Goal: Ask a question

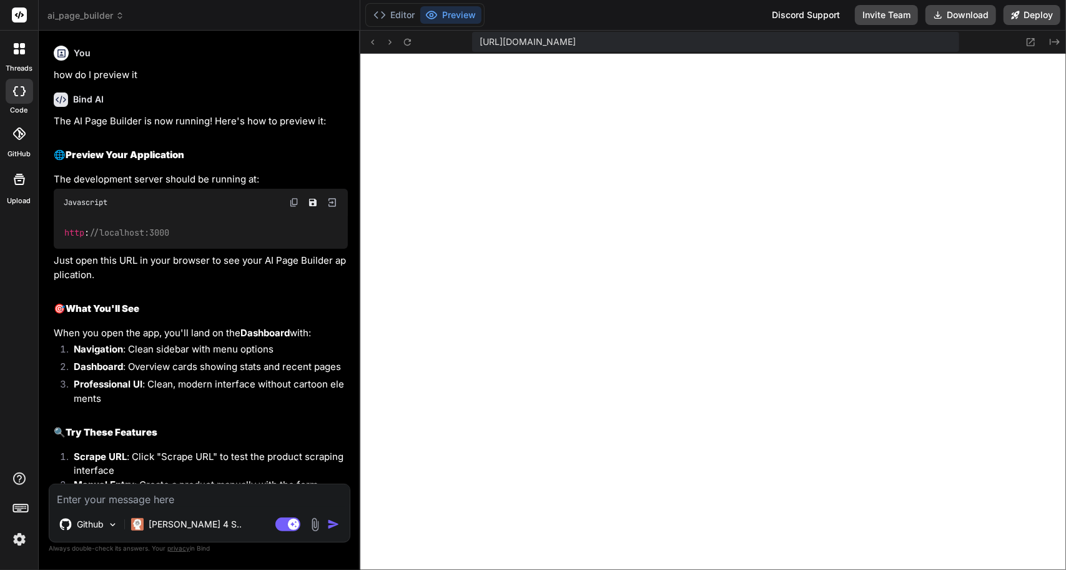
scroll to position [3369, 0]
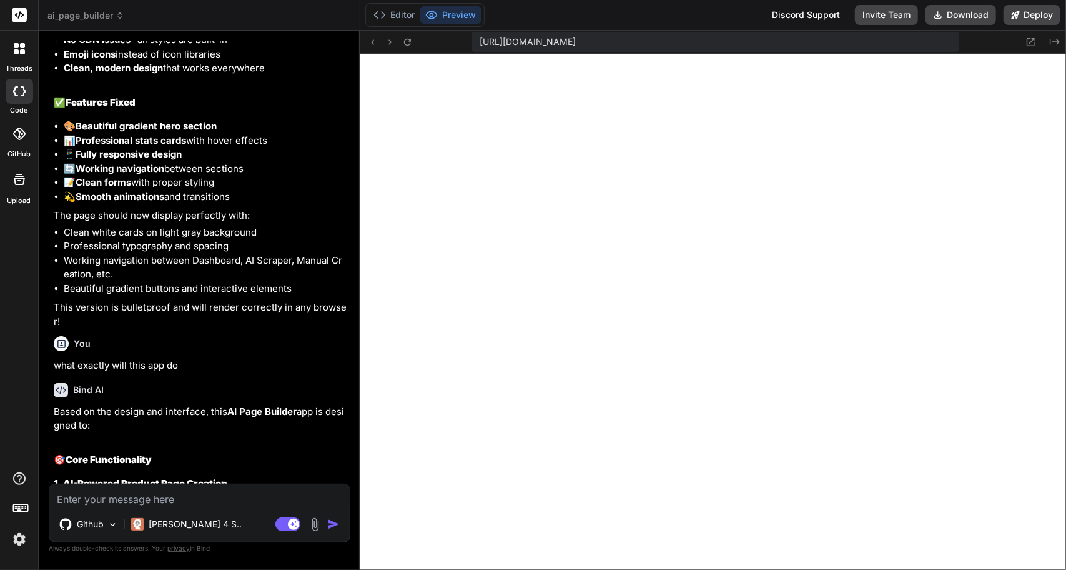
click at [169, 496] on textarea at bounding box center [199, 495] width 300 height 22
type textarea "w"
type textarea "x"
type textarea "wh"
type textarea "x"
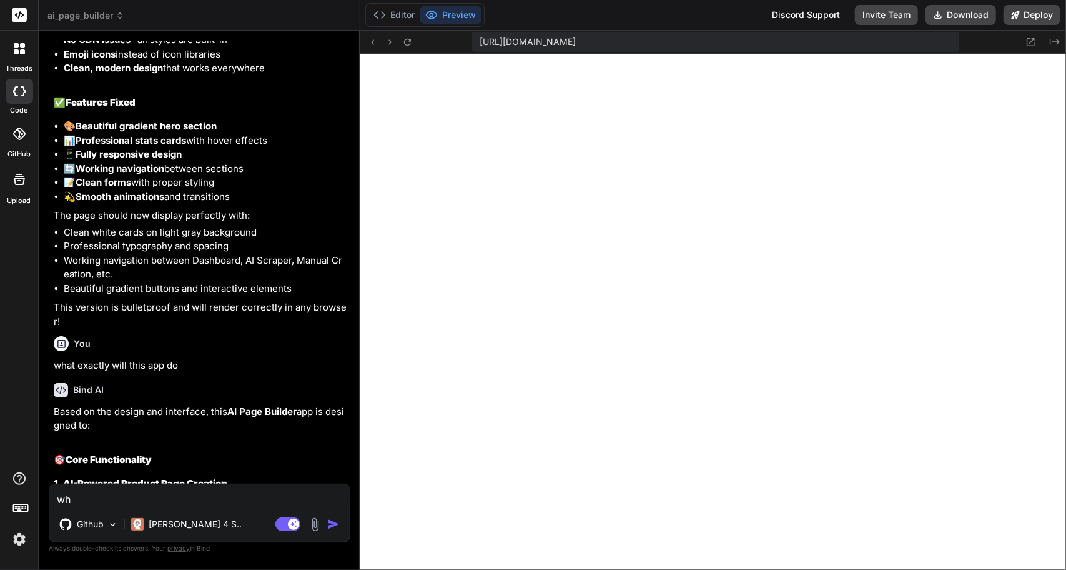
type textarea "wha"
type textarea "x"
type textarea "what"
type textarea "x"
type textarea "what"
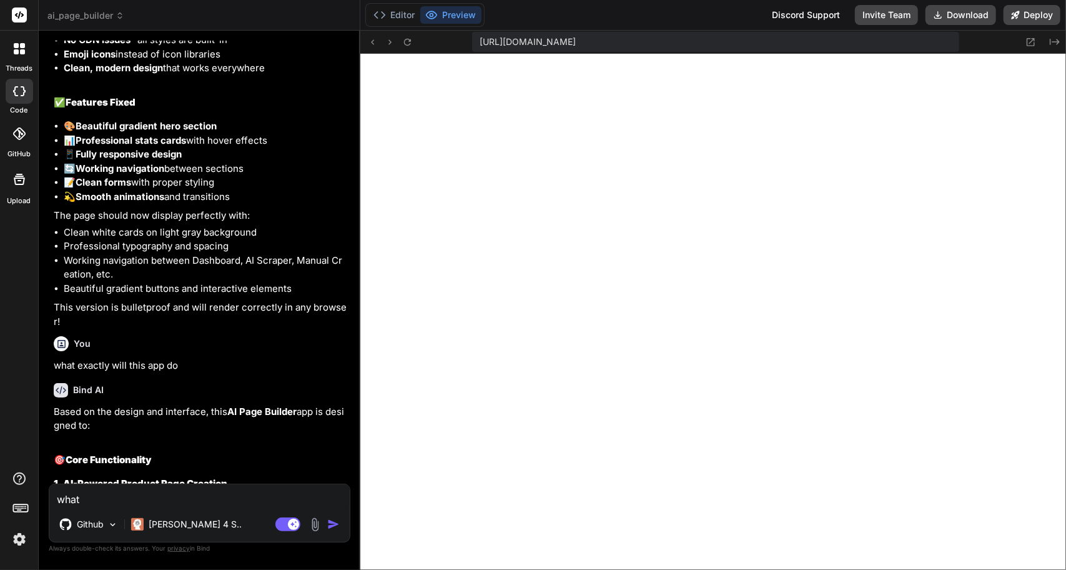
type textarea "x"
type textarea "what i"
type textarea "x"
type textarea "what is"
type textarea "x"
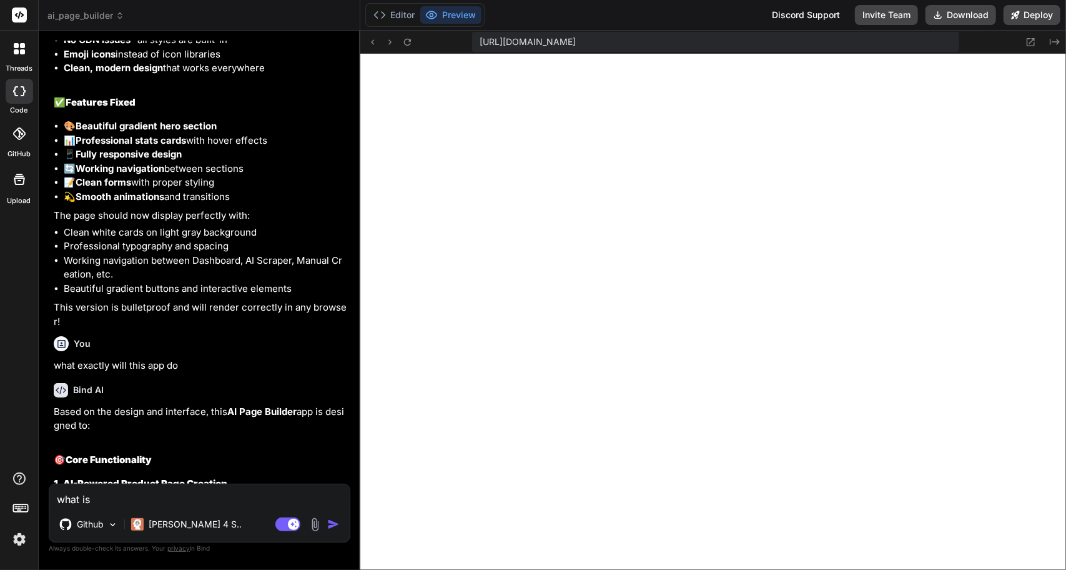
type textarea "what is"
type textarea "x"
type textarea "what is n"
type textarea "x"
type textarea "what is ne"
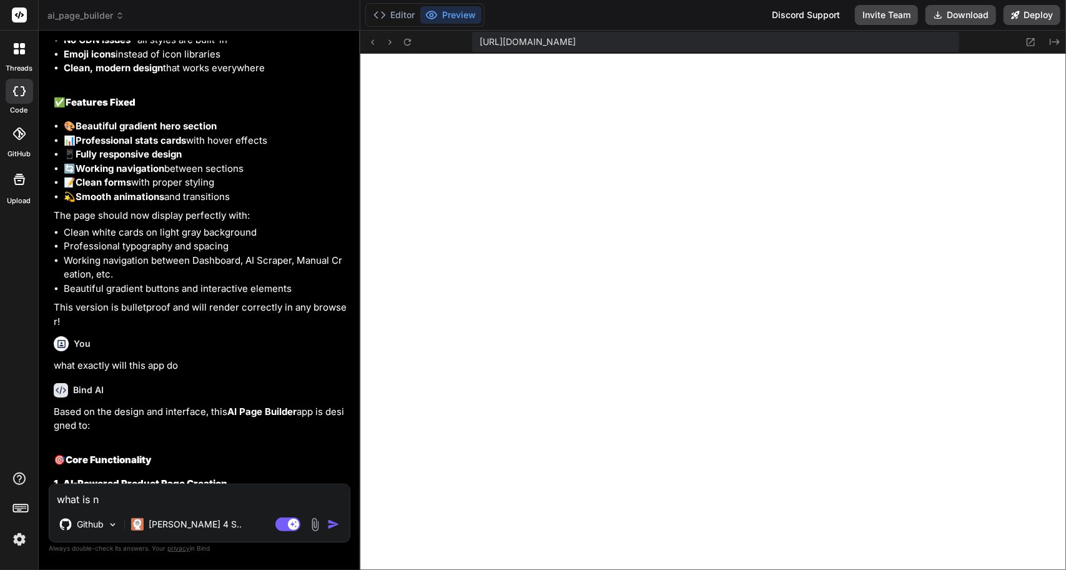
type textarea "x"
type textarea "what is nee"
type textarea "x"
type textarea "what is need"
type textarea "x"
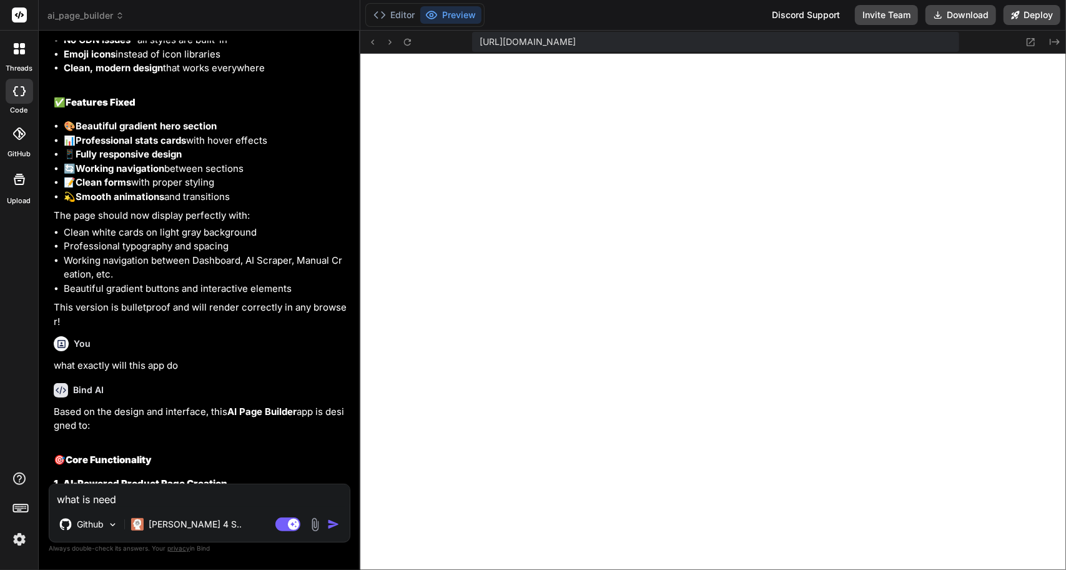
type textarea "what is neede"
type textarea "x"
type textarea "what is needed"
type textarea "x"
type textarea "what is needed"
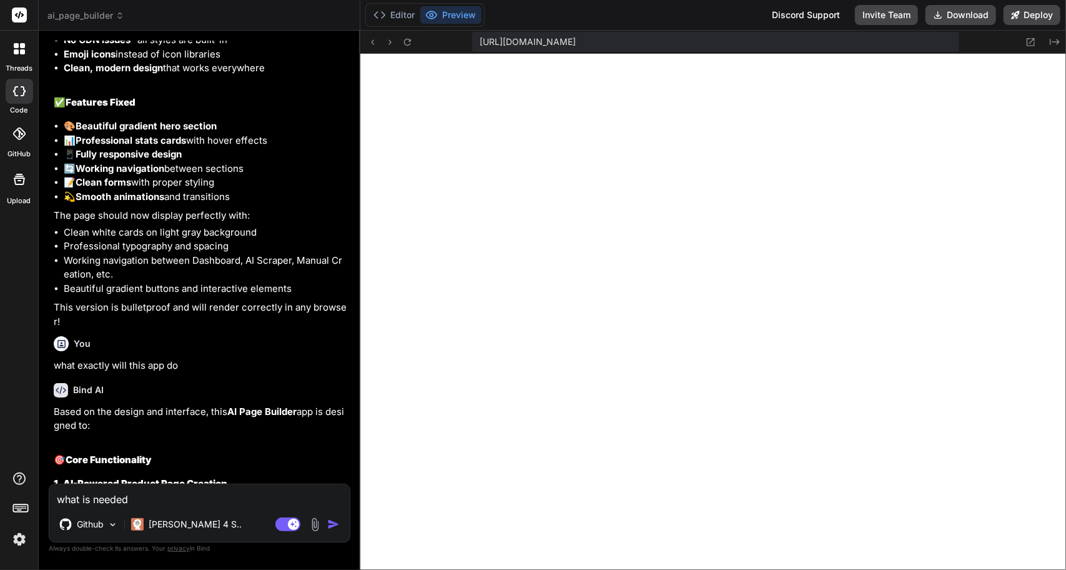
type textarea "x"
type textarea "what is needed f"
type textarea "x"
type textarea "what is needed fo"
type textarea "x"
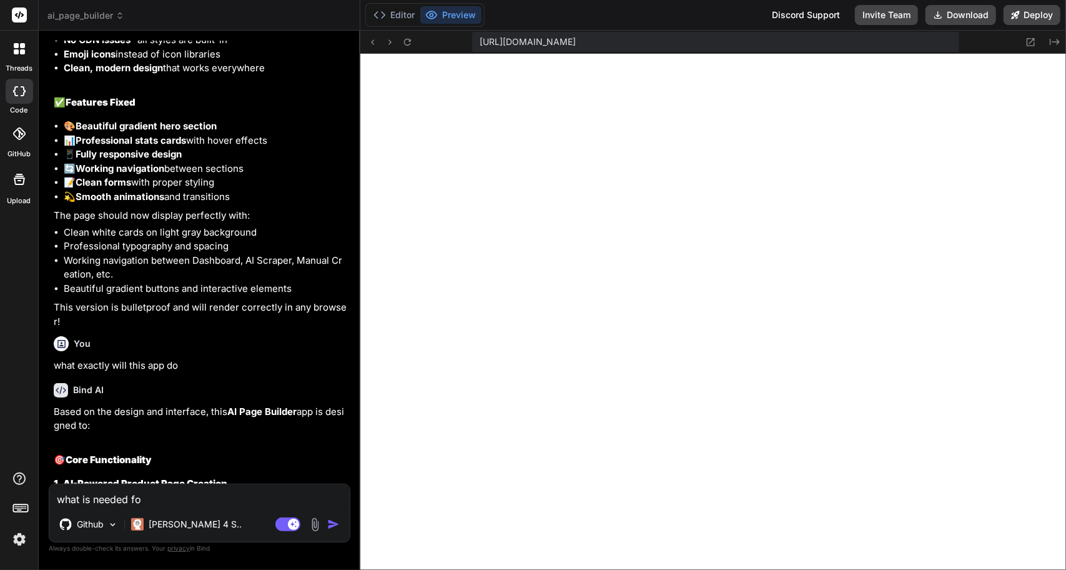
type textarea "what is needed for"
type textarea "x"
type textarea "what is needed for"
type textarea "x"
type textarea "what is needed for t"
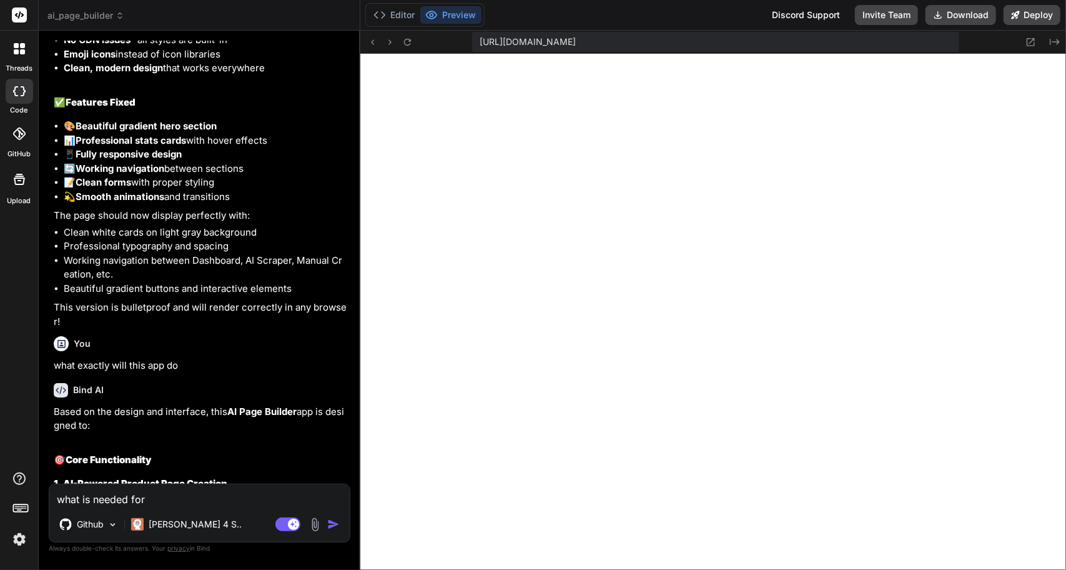
type textarea "x"
type textarea "what is needed for th"
type textarea "x"
type textarea "what is needed for the"
type textarea "x"
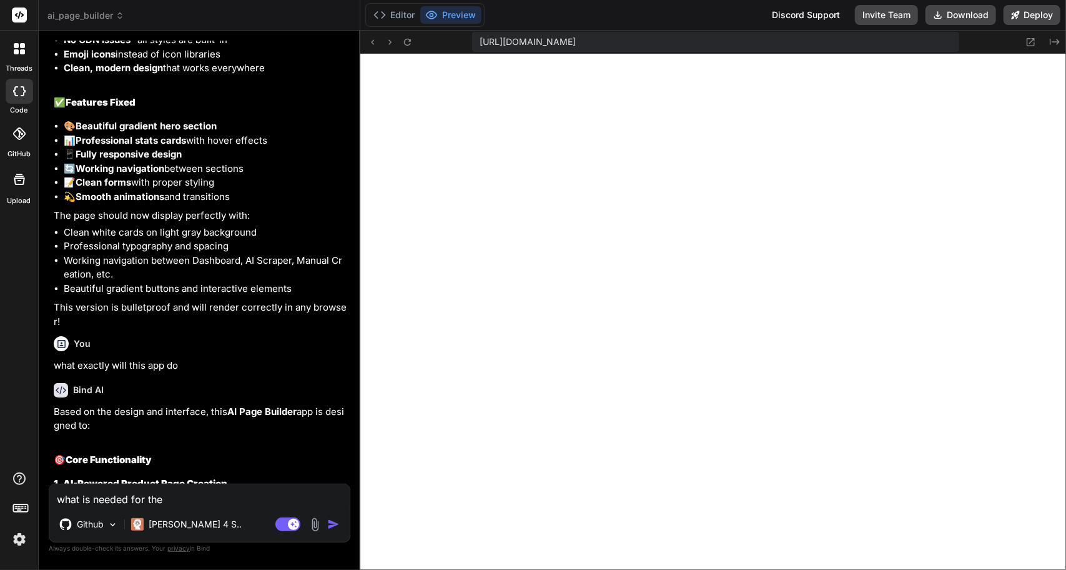
type textarea "what is needed for the"
type textarea "x"
type textarea "what is needed for the s"
type textarea "x"
type textarea "what is needed for the sc"
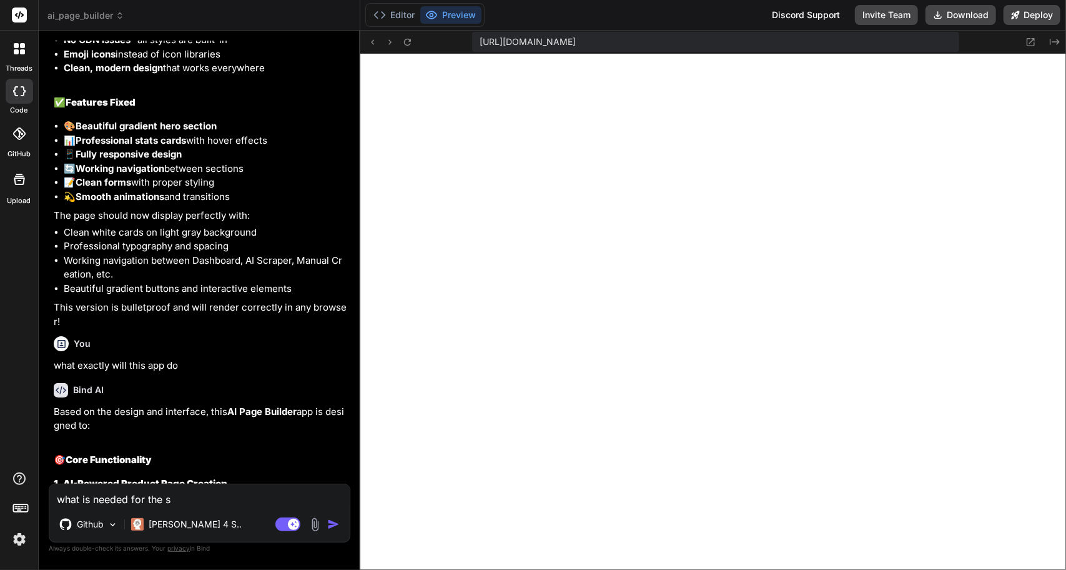
type textarea "x"
type textarea "what is needed for the scr"
type textarea "x"
type textarea "what is needed for the scra"
type textarea "x"
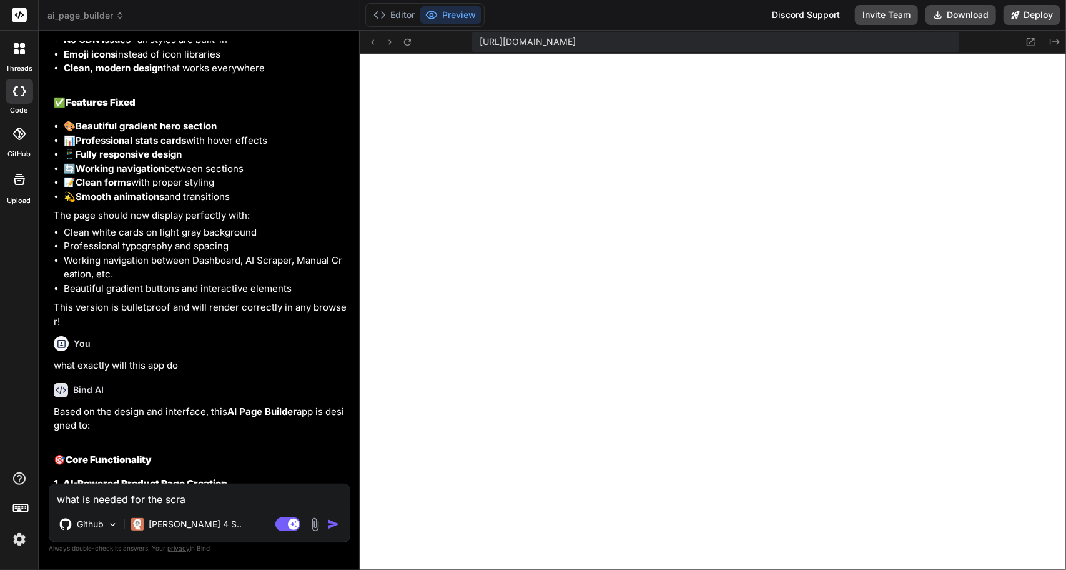
type textarea "what is needed for the scrap"
type textarea "x"
type textarea "what is needed for the scrapi"
type textarea "x"
type textarea "what is needed for the scrapin"
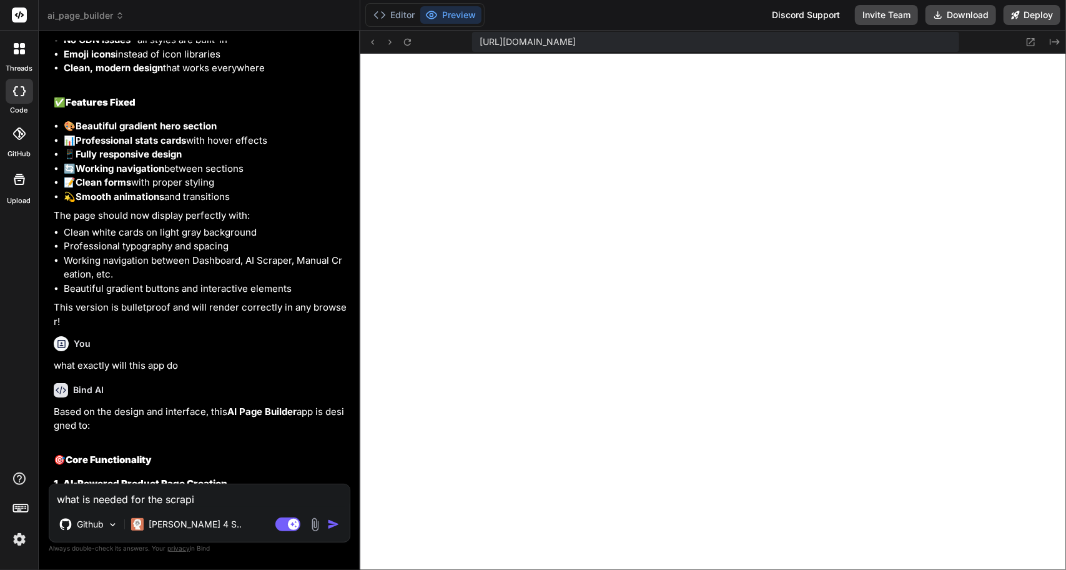
type textarea "x"
type textarea "what is needed for the scraping"
type textarea "x"
type textarea "what is needed for the scraping"
type textarea "x"
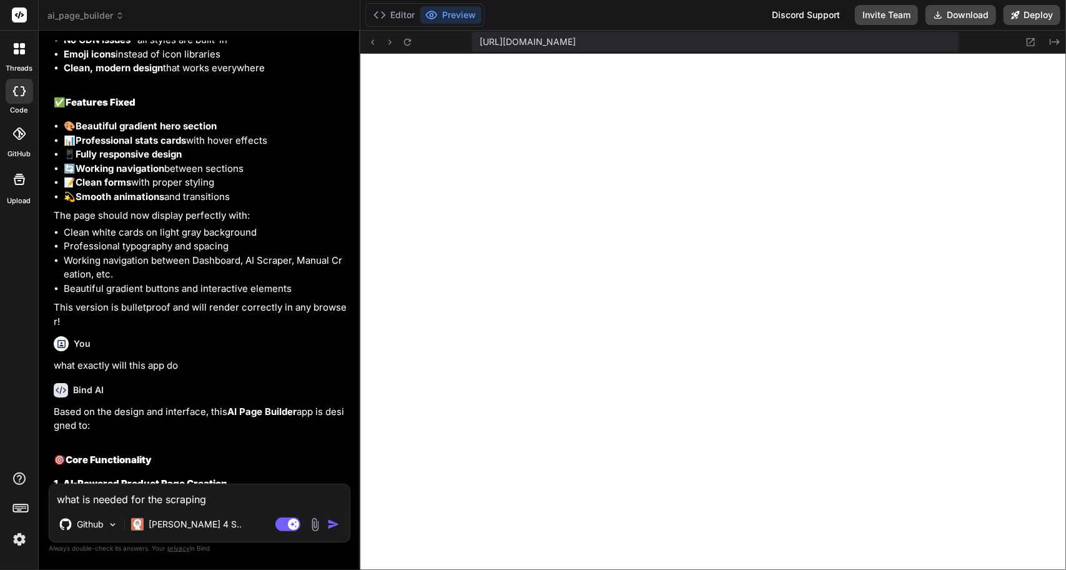
type textarea "what is needed for the scraping f"
type textarea "x"
type textarea "what is needed for the scraping"
type textarea "x"
type textarea "what is needed for the scraping"
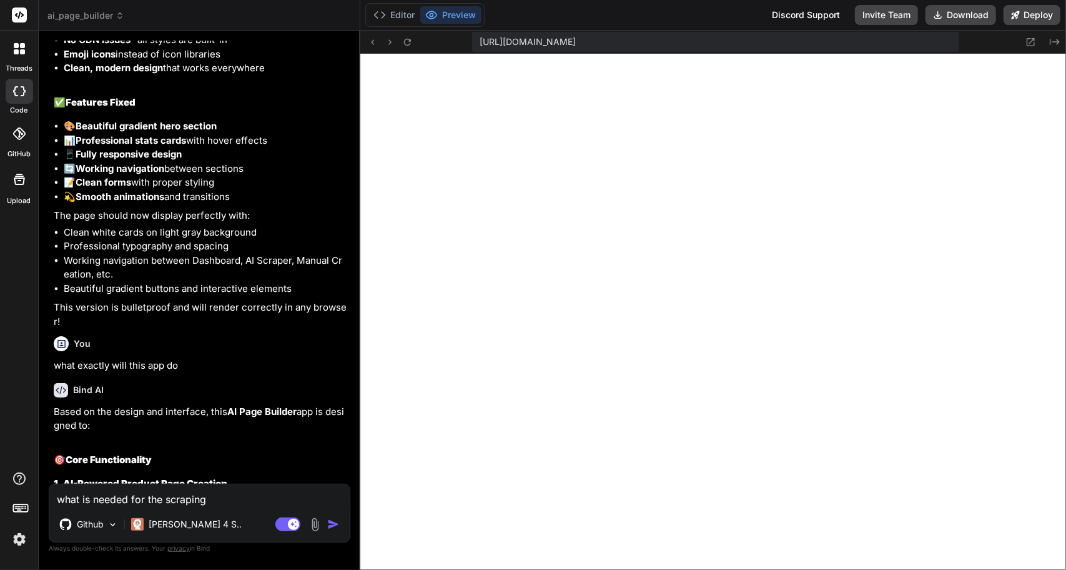
type textarea "x"
type textarea "what is needed for the scrapin"
type textarea "x"
type textarea "what is needed for the scrapi"
type textarea "x"
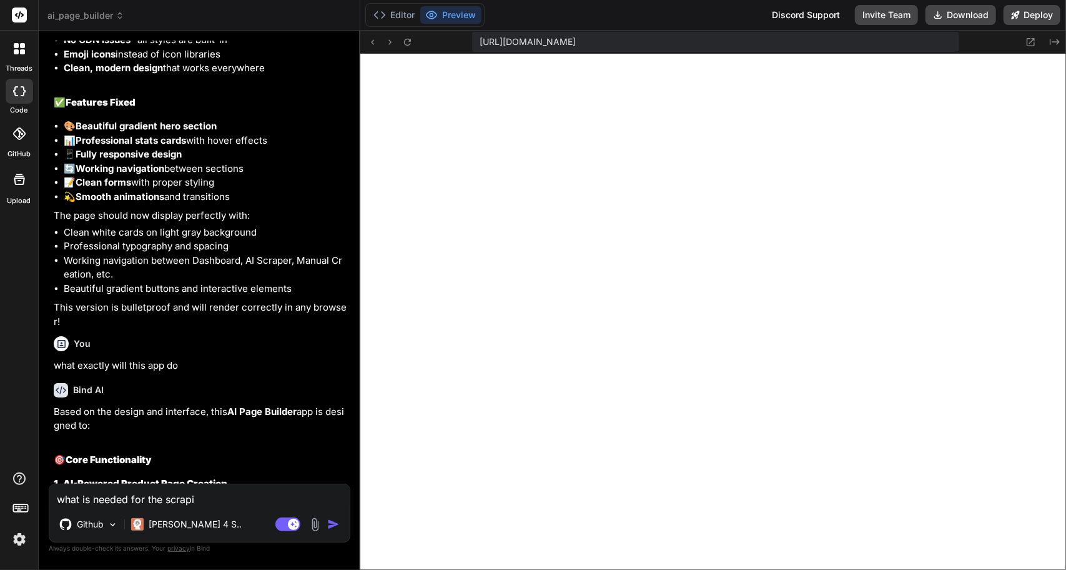
type textarea "what is needed for the scrap"
type textarea "x"
type textarea "what is needed for the scra"
type textarea "x"
type textarea "what is needed for the scr"
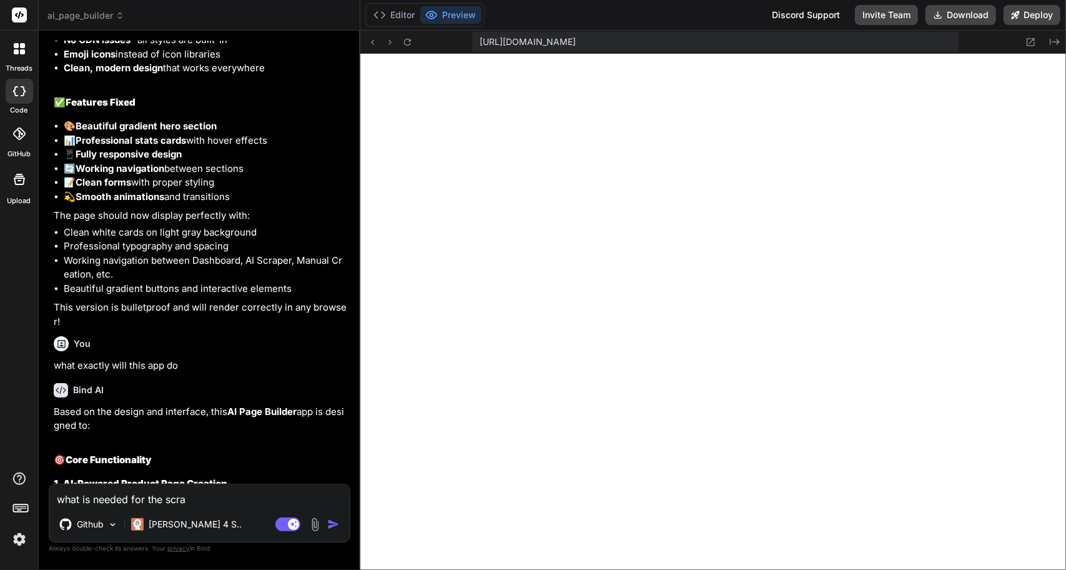
type textarea "x"
type textarea "what is needed for the sc"
type textarea "x"
type textarea "what is needed for the s"
type textarea "x"
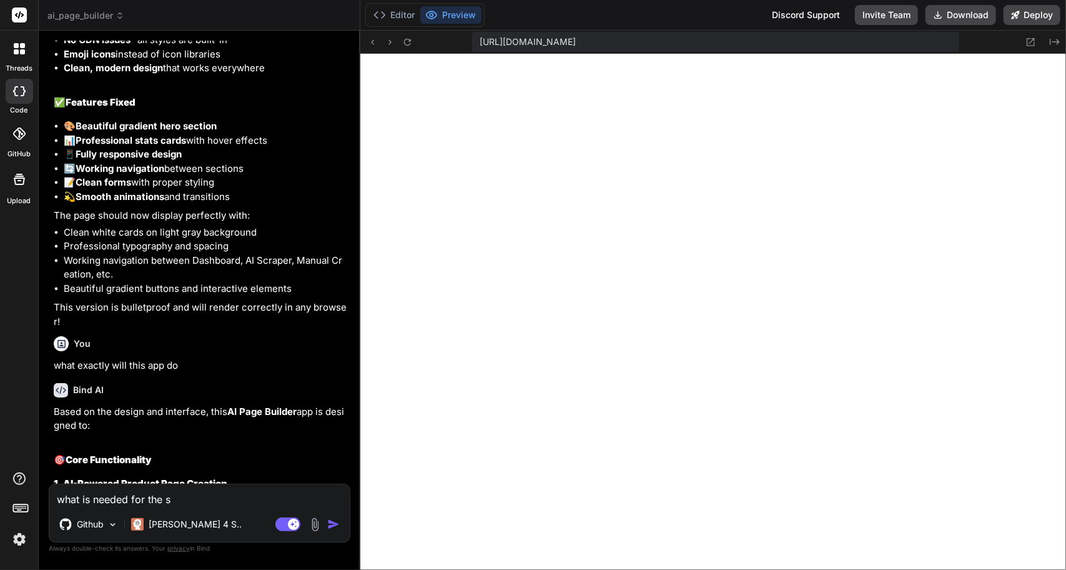
type textarea "what is needed for the"
type textarea "x"
type textarea "what is needed for the"
type textarea "x"
type textarea "what is needed for th"
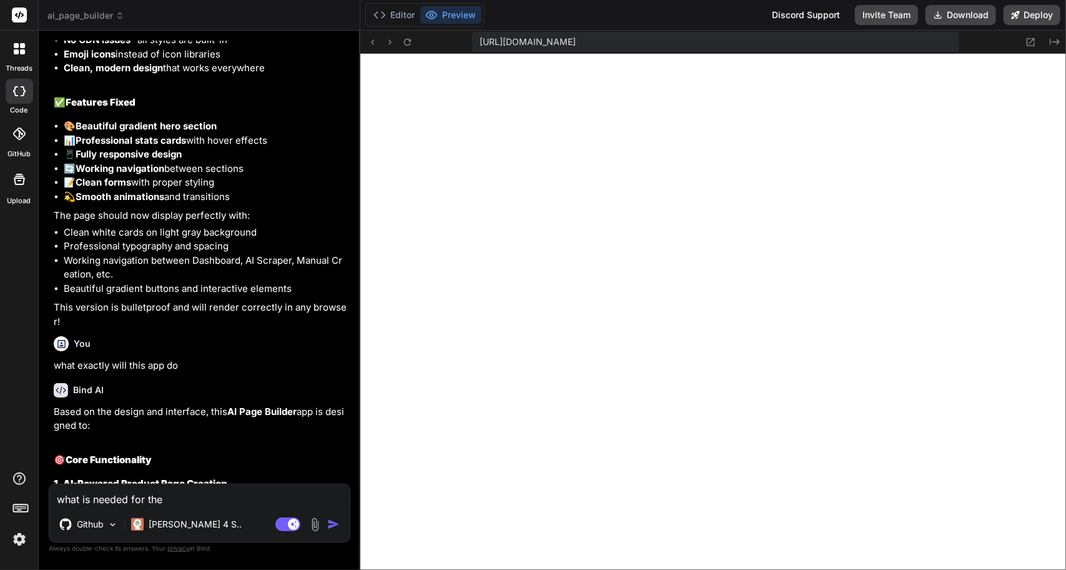
type textarea "x"
type textarea "what is needed for t"
type textarea "x"
type textarea "what is needed for"
type textarea "x"
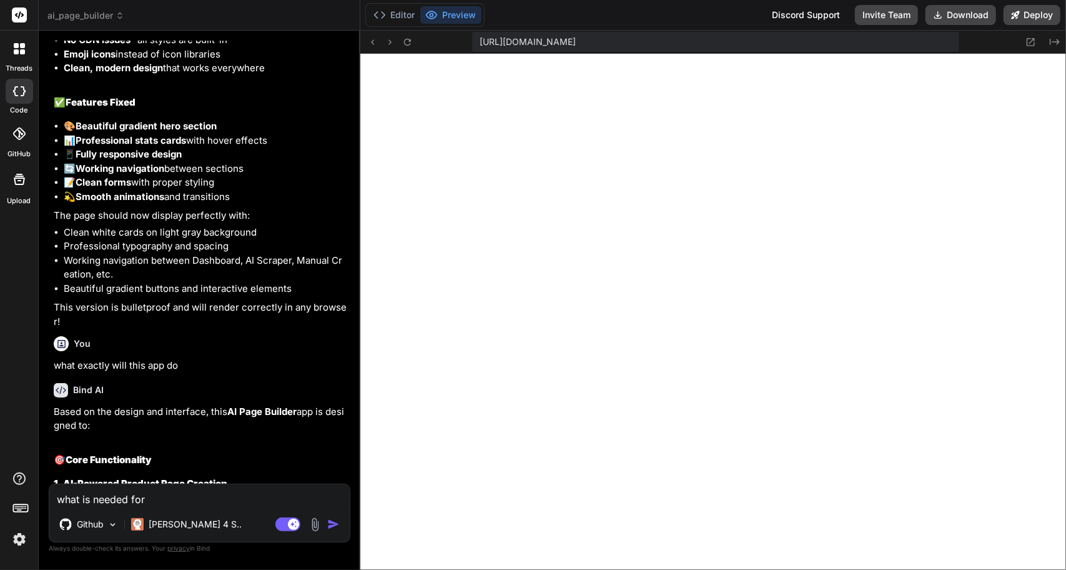
type textarea "what is needed for"
type textarea "x"
type textarea "what is needed fo"
type textarea "x"
type textarea "what is needed f"
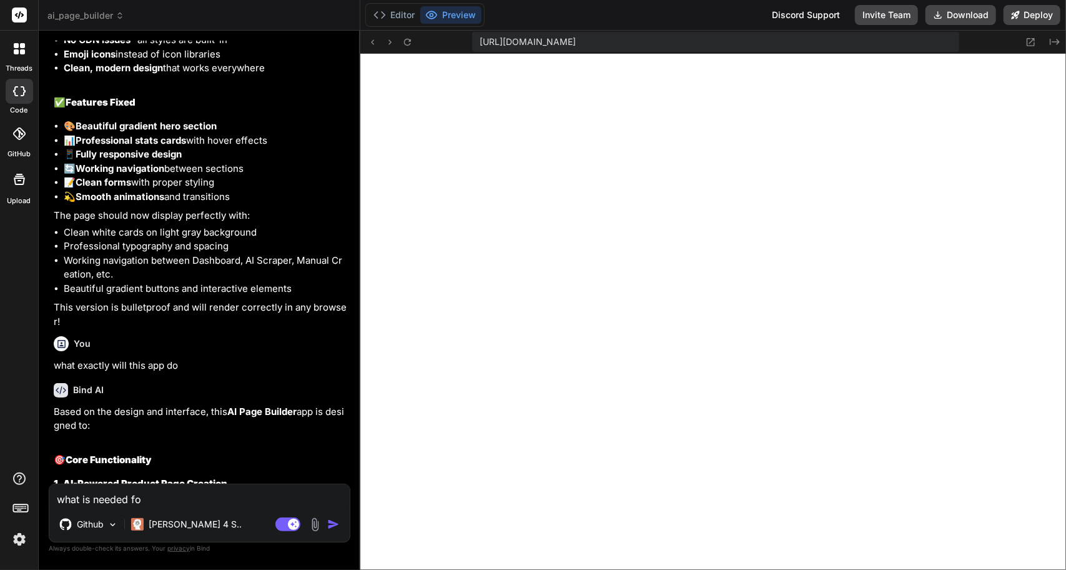
type textarea "x"
type textarea "what is needed"
type textarea "x"
type textarea "what is needed"
type textarea "x"
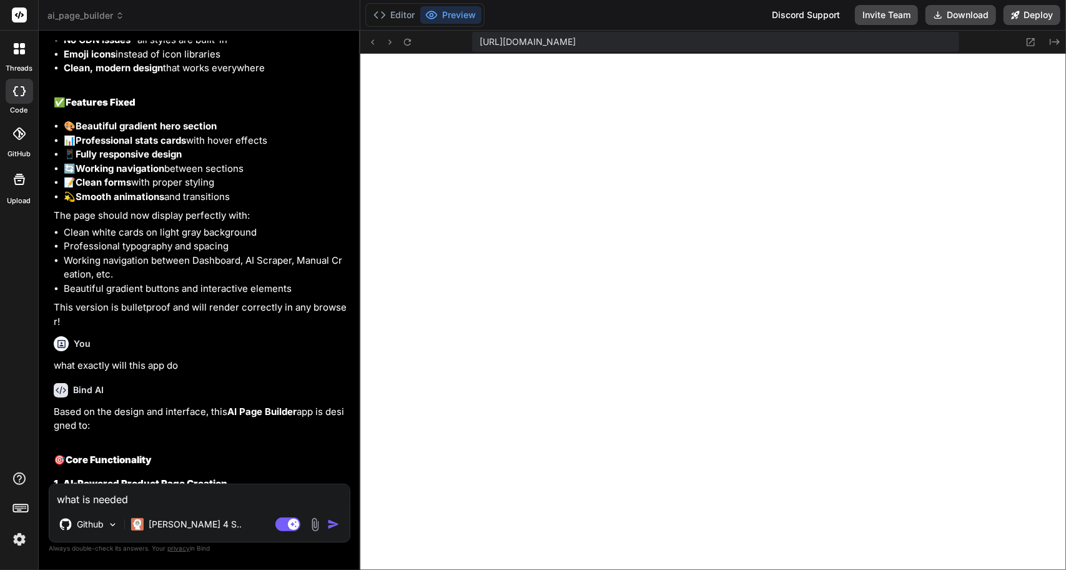
type textarea "what is neede"
type textarea "x"
type textarea "what is need"
type textarea "x"
type textarea "what is nee"
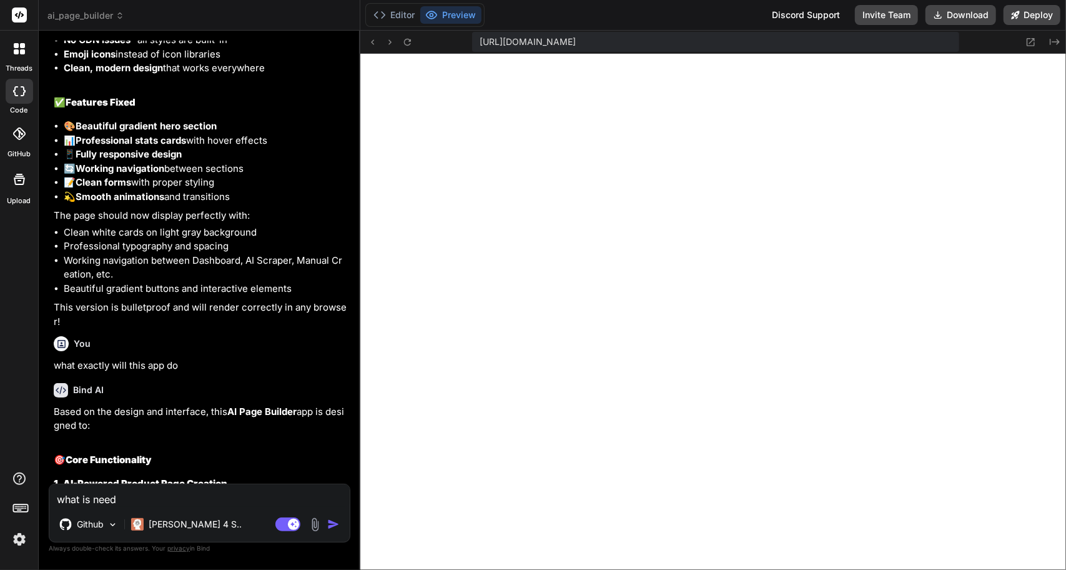
type textarea "x"
type textarea "what is ne"
type textarea "x"
type textarea "what is n"
type textarea "x"
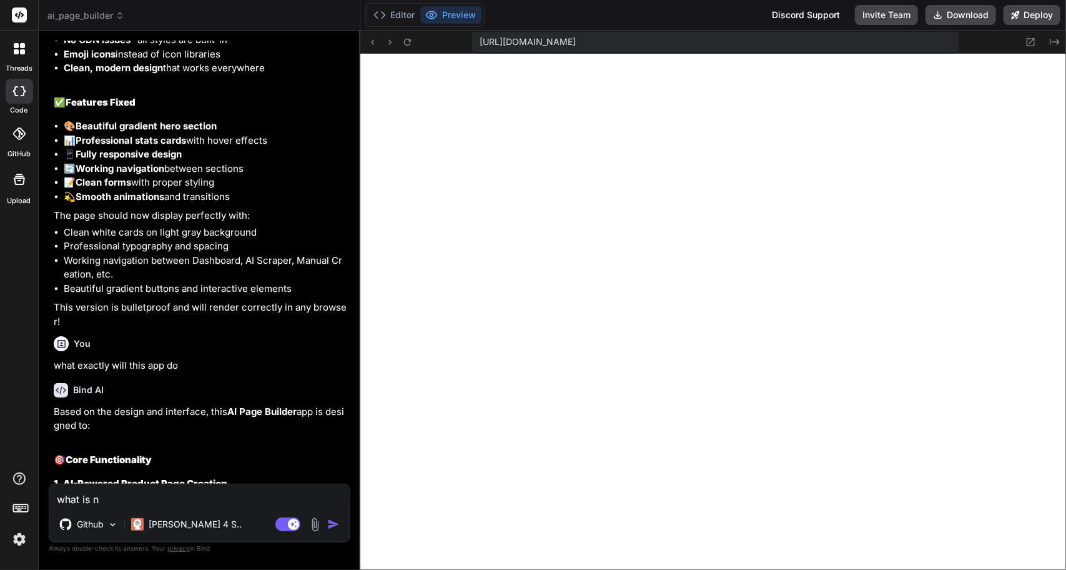
type textarea "what is"
type textarea "x"
type textarea "what is"
type textarea "x"
type textarea "what i"
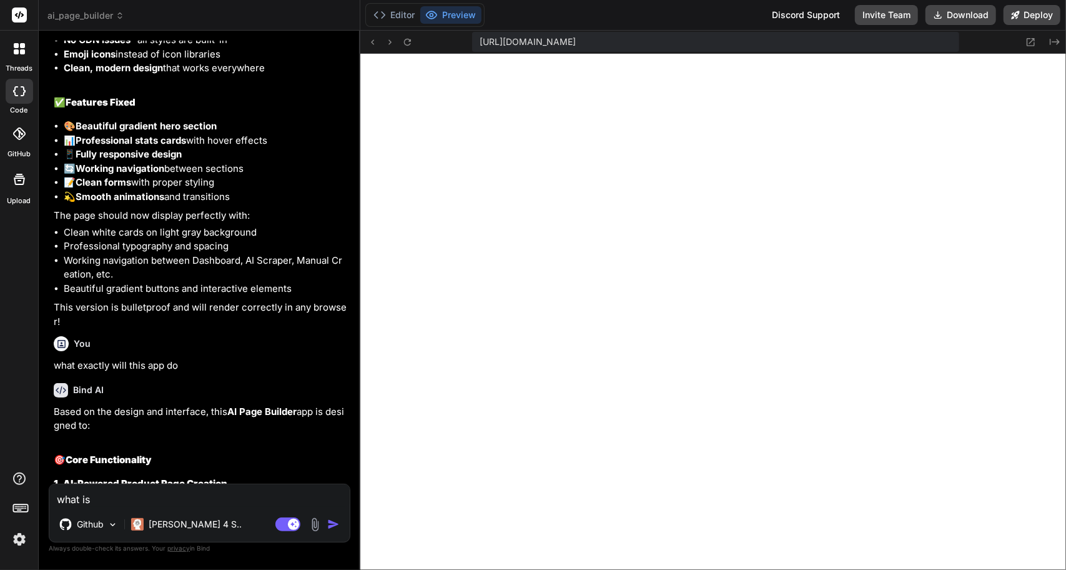
type textarea "x"
type textarea "what"
type textarea "x"
type textarea "what"
type textarea "x"
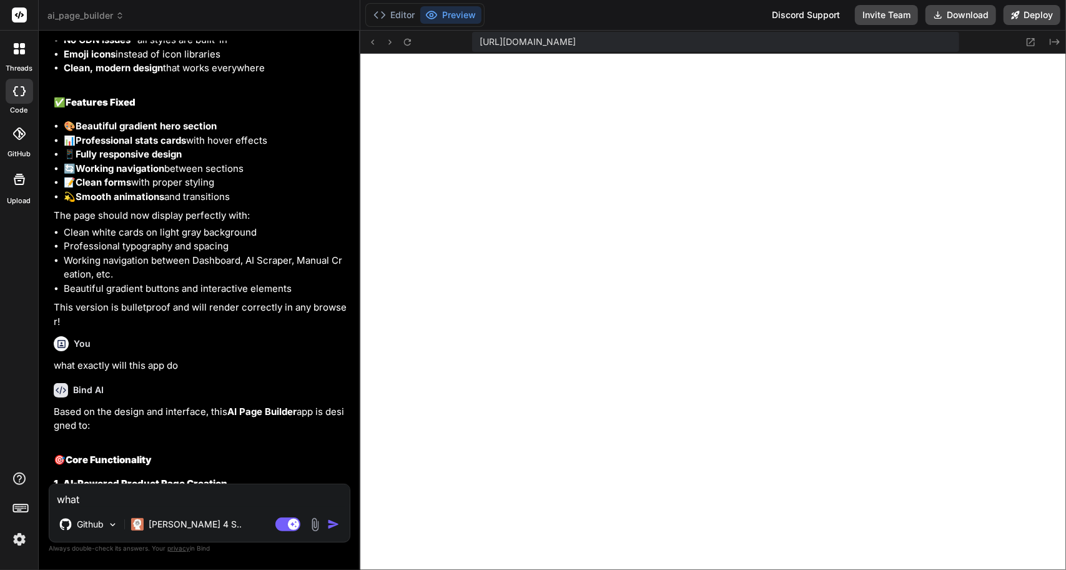
type textarea "wha"
type textarea "x"
type textarea "wh"
type textarea "x"
type textarea "w"
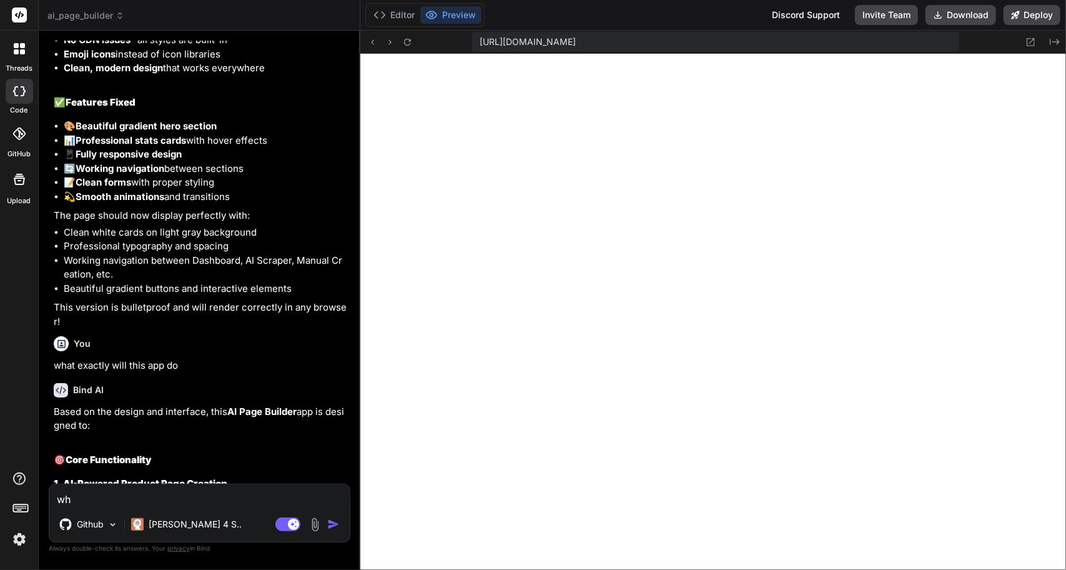
type textarea "x"
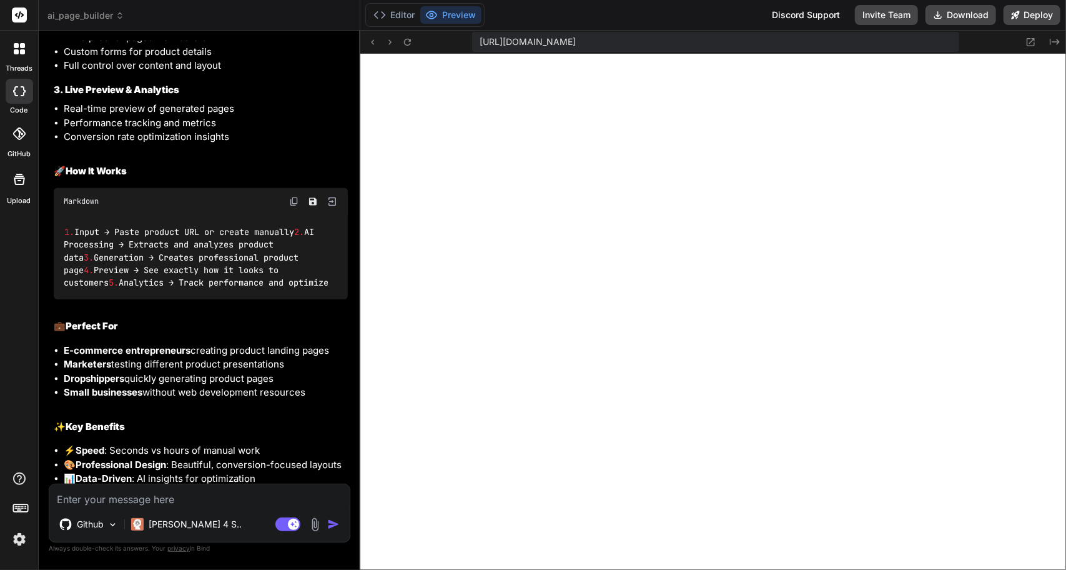
scroll to position [8091, 0]
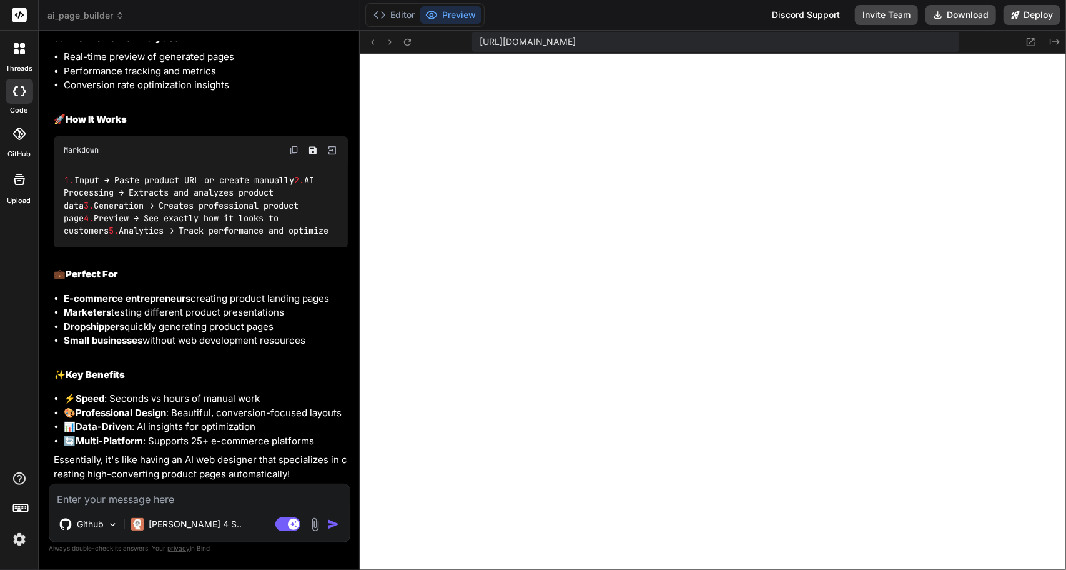
click at [17, 55] on div at bounding box center [19, 49] width 26 height 26
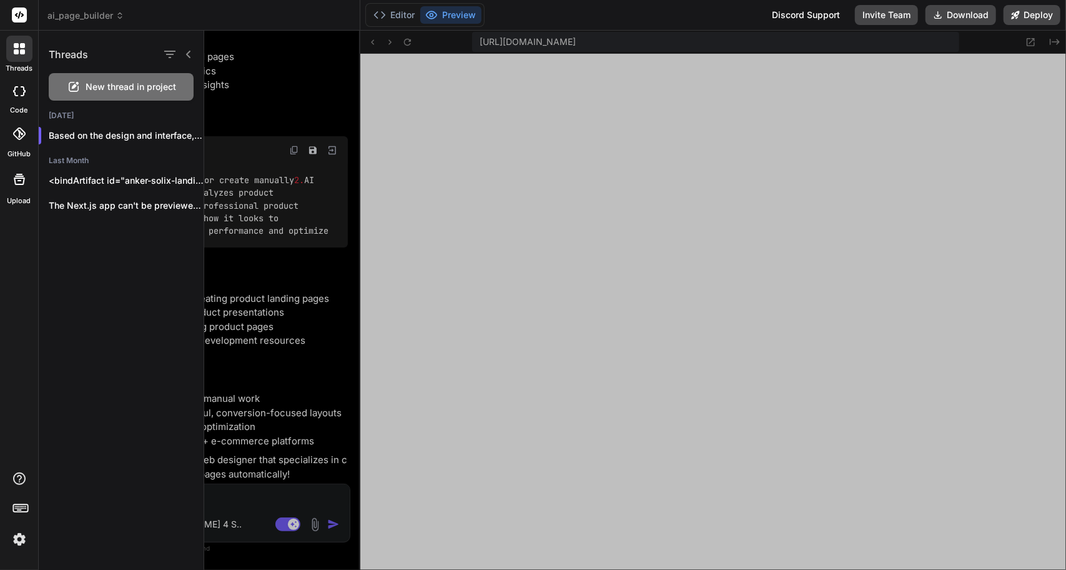
click at [107, 8] on header "ai_page_builder Created with Pixso." at bounding box center [200, 15] width 322 height 31
click at [112, 16] on span "ai_page_builder" at bounding box center [85, 15] width 77 height 12
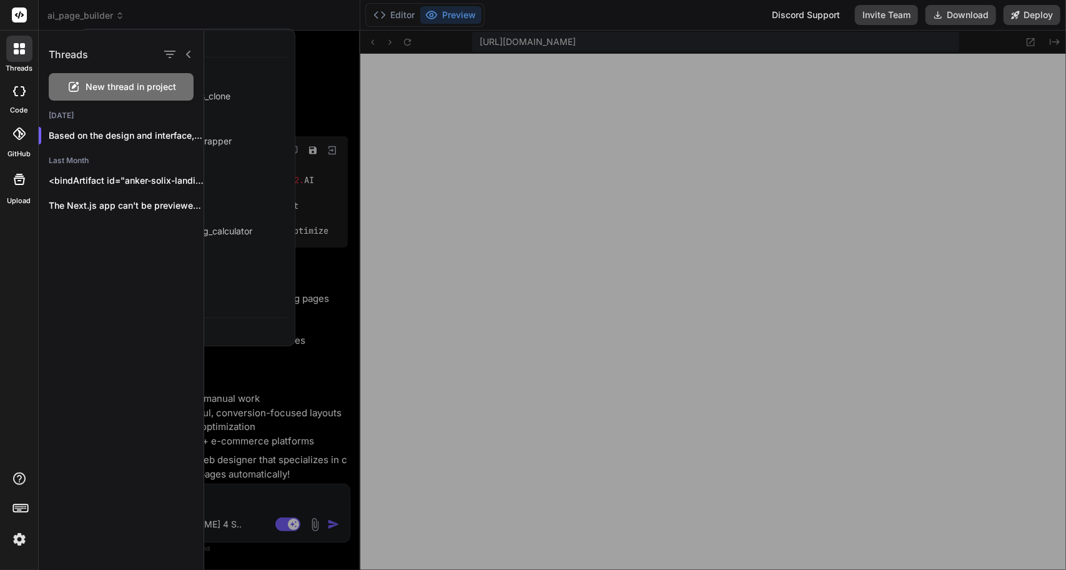
click at [227, 40] on div at bounding box center [635, 300] width 862 height 539
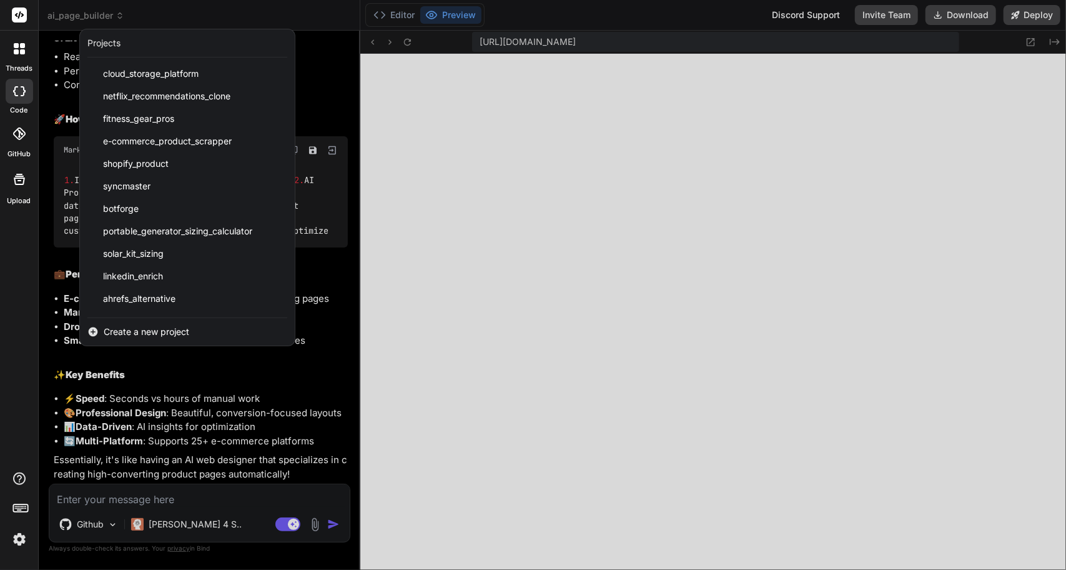
click at [109, 21] on div at bounding box center [533, 285] width 1066 height 570
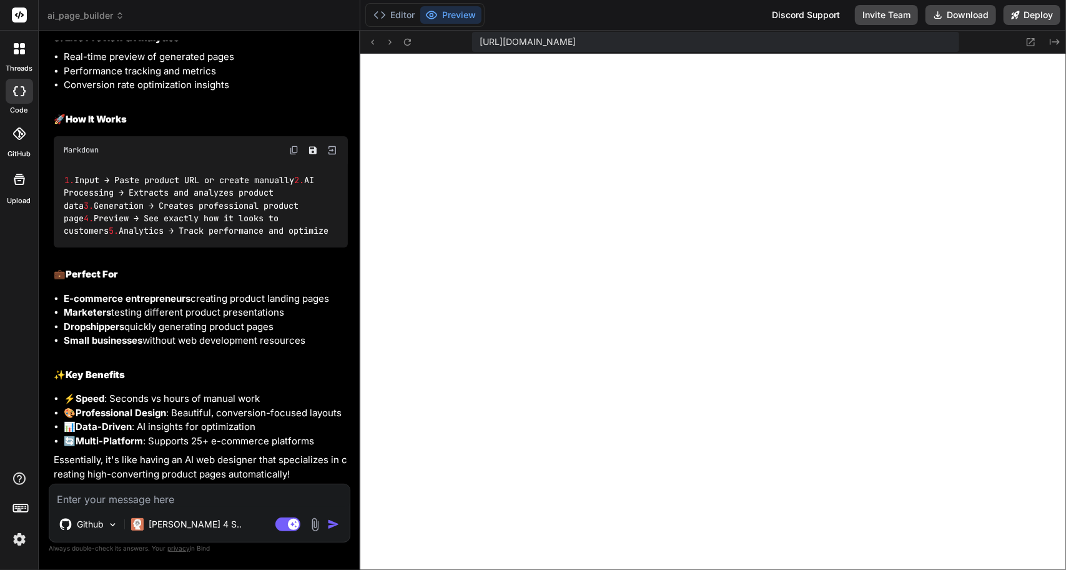
click at [111, 16] on span "ai_page_builder" at bounding box center [85, 15] width 77 height 12
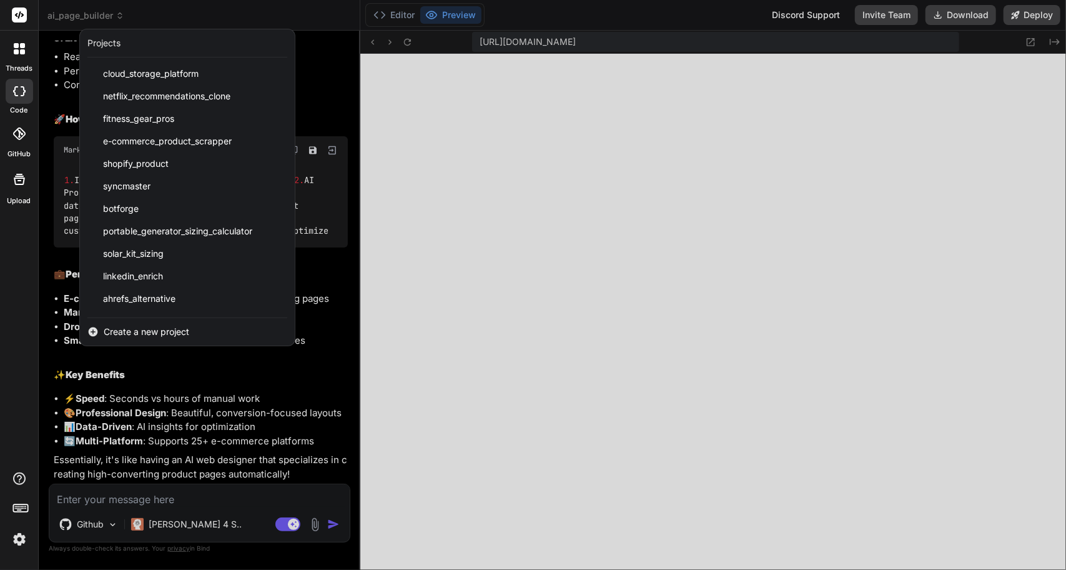
click at [169, 330] on span "Create a new project" at bounding box center [147, 331] width 86 height 12
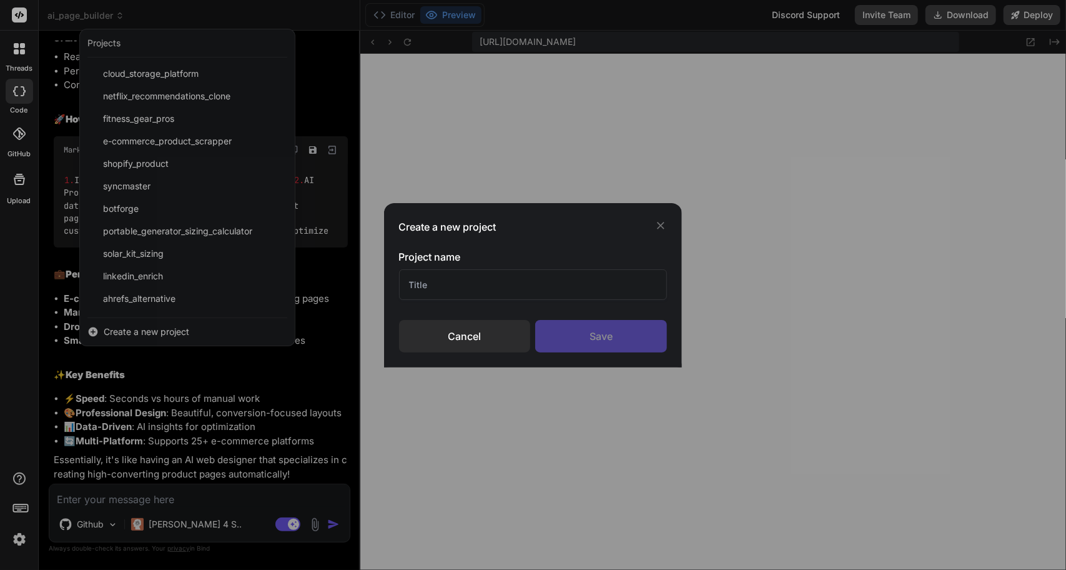
click at [454, 281] on input "text" at bounding box center [533, 284] width 269 height 31
type input "G"
